Goal: Information Seeking & Learning: Learn about a topic

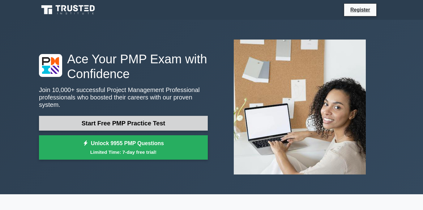
click at [82, 120] on link "Start Free PMP Practice Test" at bounding box center [123, 123] width 169 height 15
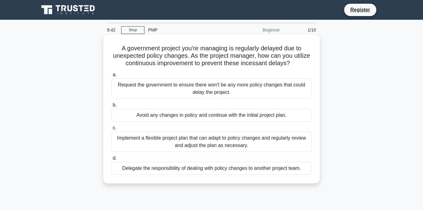
click at [183, 141] on div "Implement a flexible project plan that can adapt to policy changes and regularl…" at bounding box center [211, 142] width 201 height 20
click at [111, 130] on input "c. Implement a flexible project plan that can adapt to policy changes and regul…" at bounding box center [111, 128] width 0 height 4
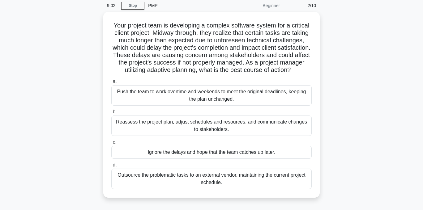
scroll to position [24, 0]
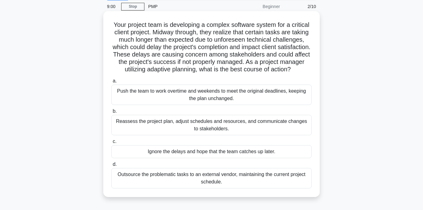
click at [193, 125] on div "Reassess the project plan, adjust schedules and resources, and communicate chan…" at bounding box center [211, 125] width 201 height 20
click at [111, 114] on input "b. Reassess the project plan, adjust schedules and resources, and communicate c…" at bounding box center [111, 112] width 0 height 4
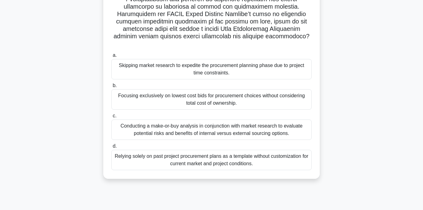
scroll to position [0, 0]
